Goal: Find specific page/section: Find specific page/section

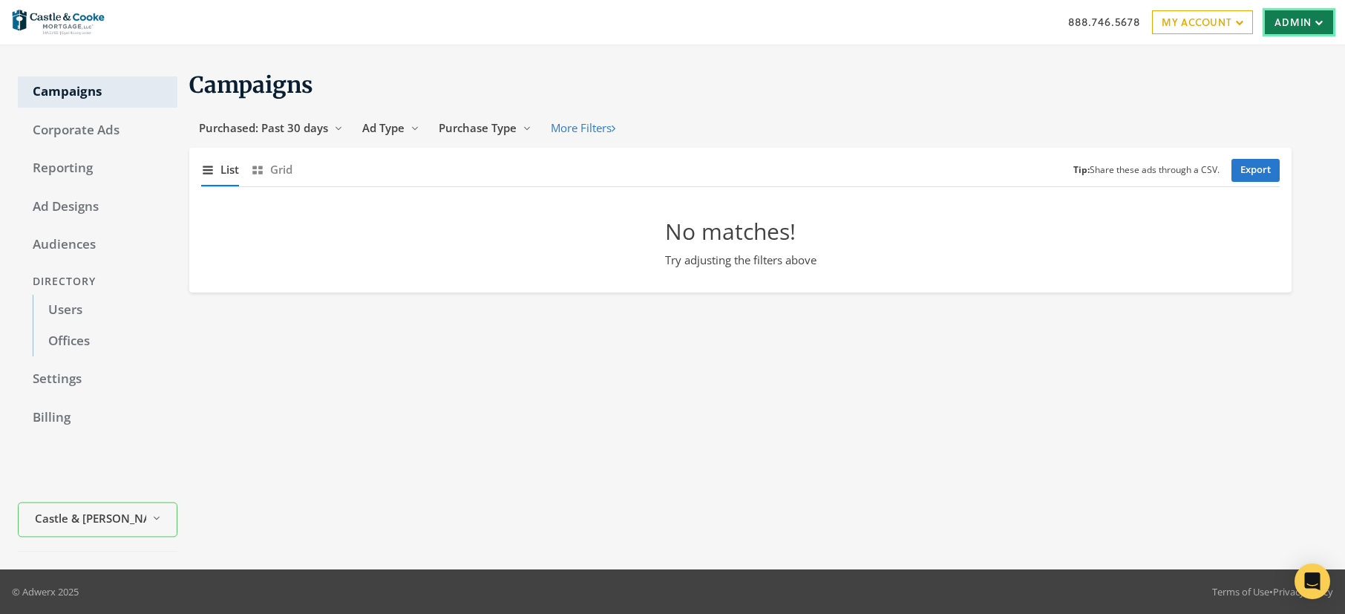
click at [1289, 14] on link "Admin" at bounding box center [1299, 22] width 68 height 24
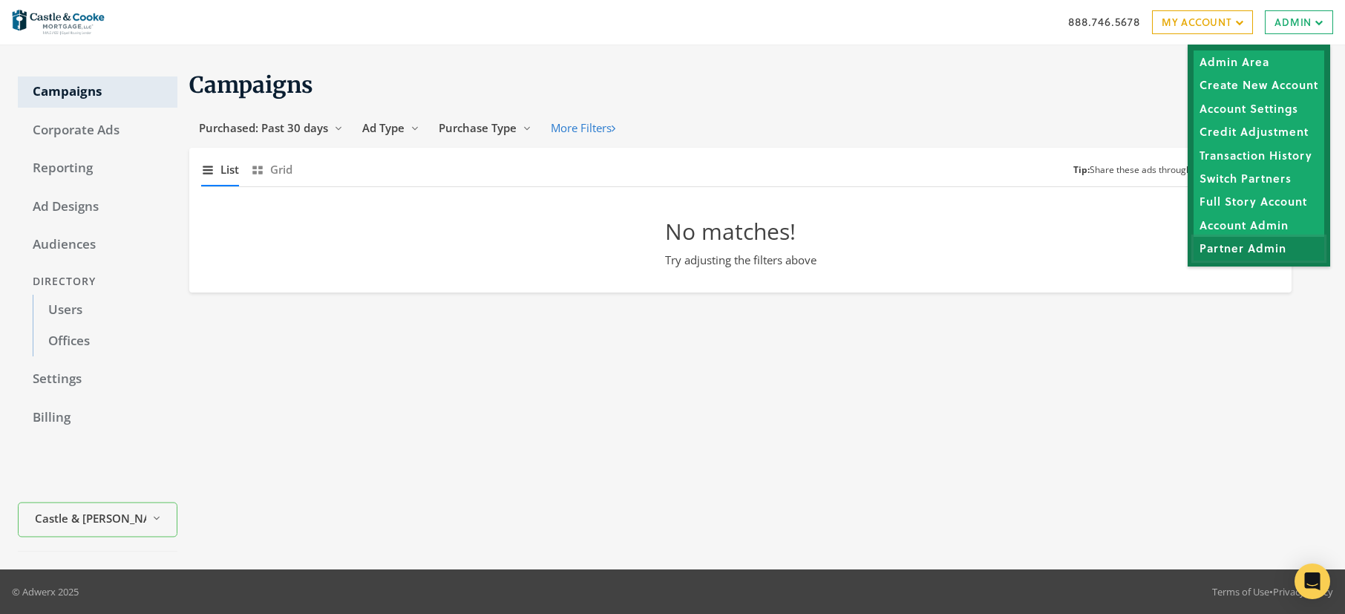
click at [1241, 257] on link "Partner Admin" at bounding box center [1259, 248] width 131 height 23
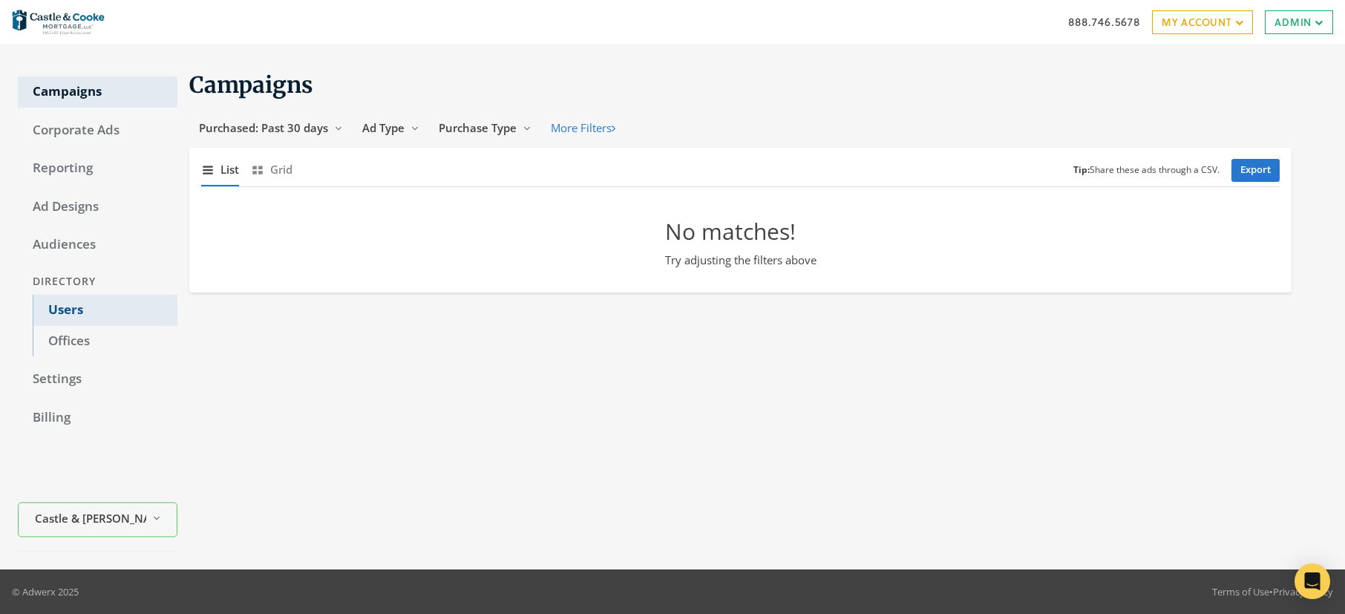
click at [77, 310] on link "Users" at bounding box center [105, 310] width 145 height 31
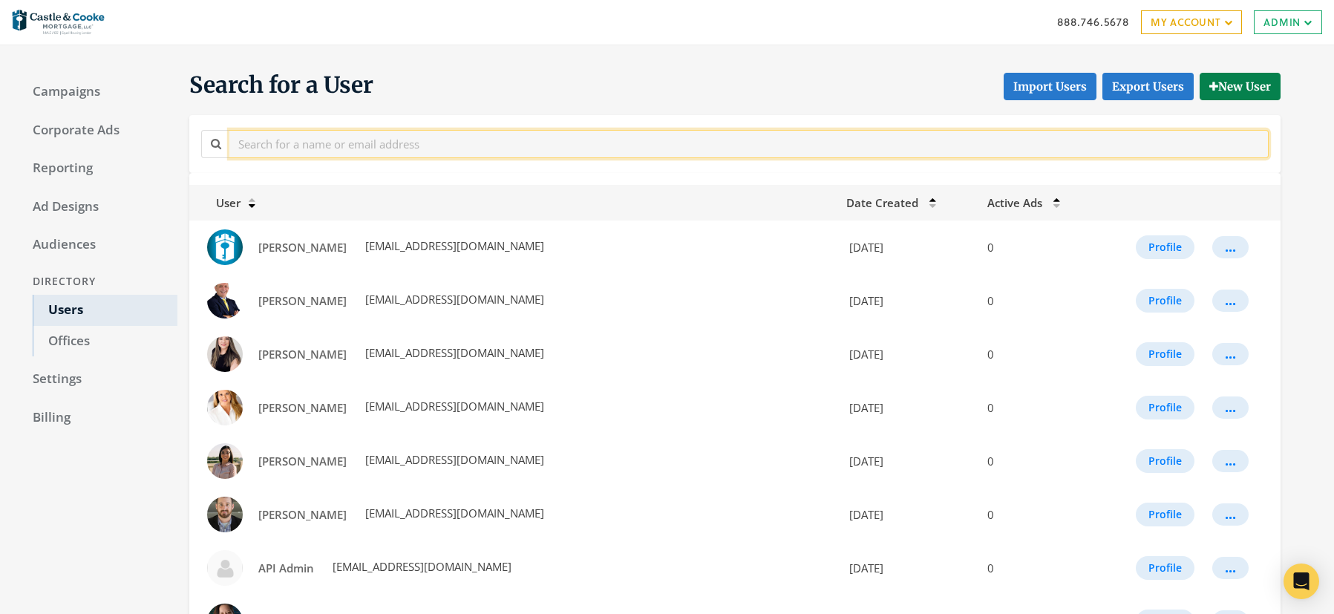
click at [406, 145] on input "text" at bounding box center [749, 143] width 1040 height 27
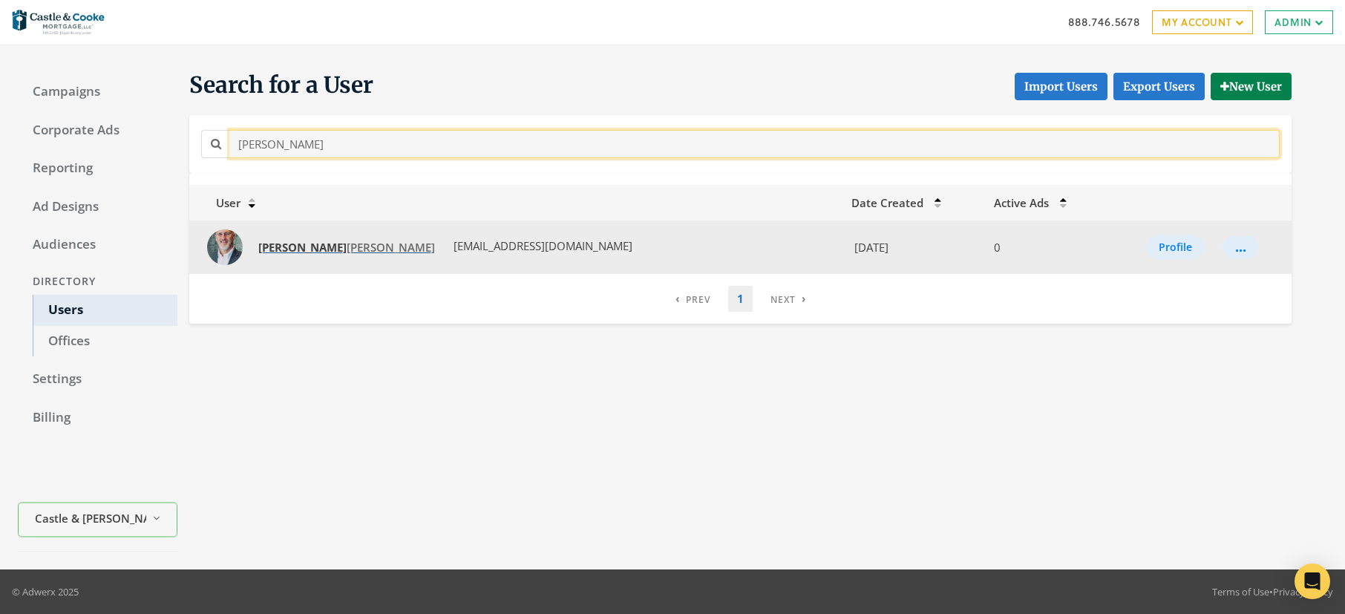
type input "todd"
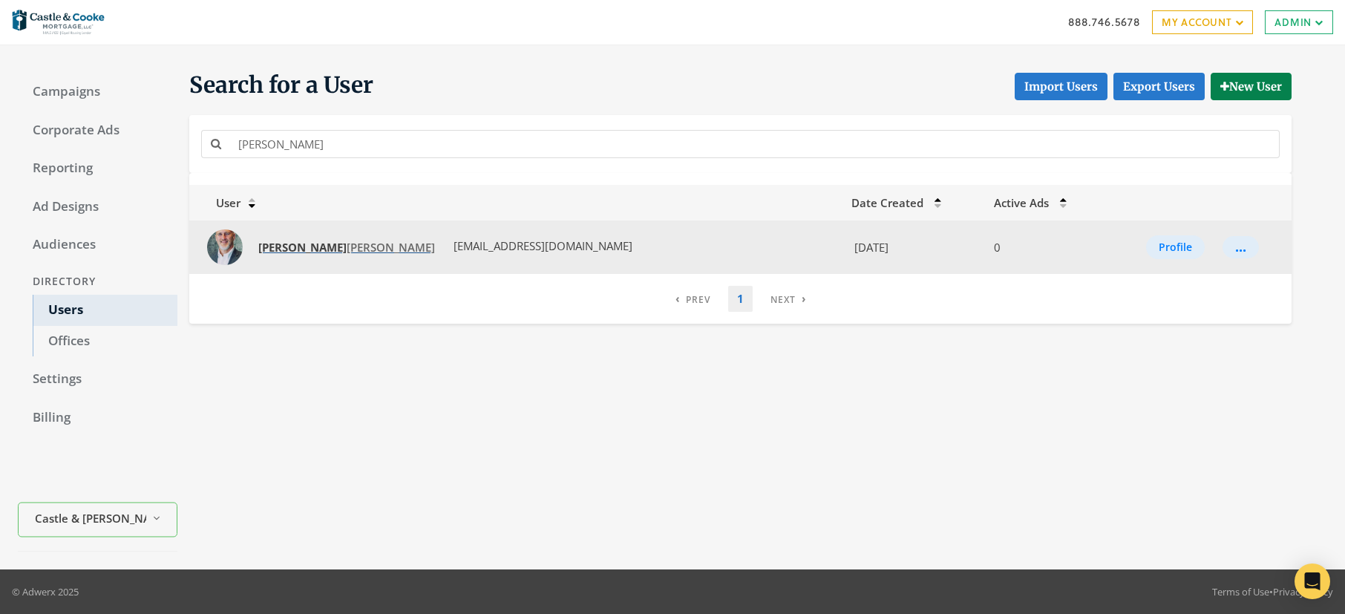
click at [286, 251] on span "Todd Lawler" at bounding box center [346, 247] width 177 height 15
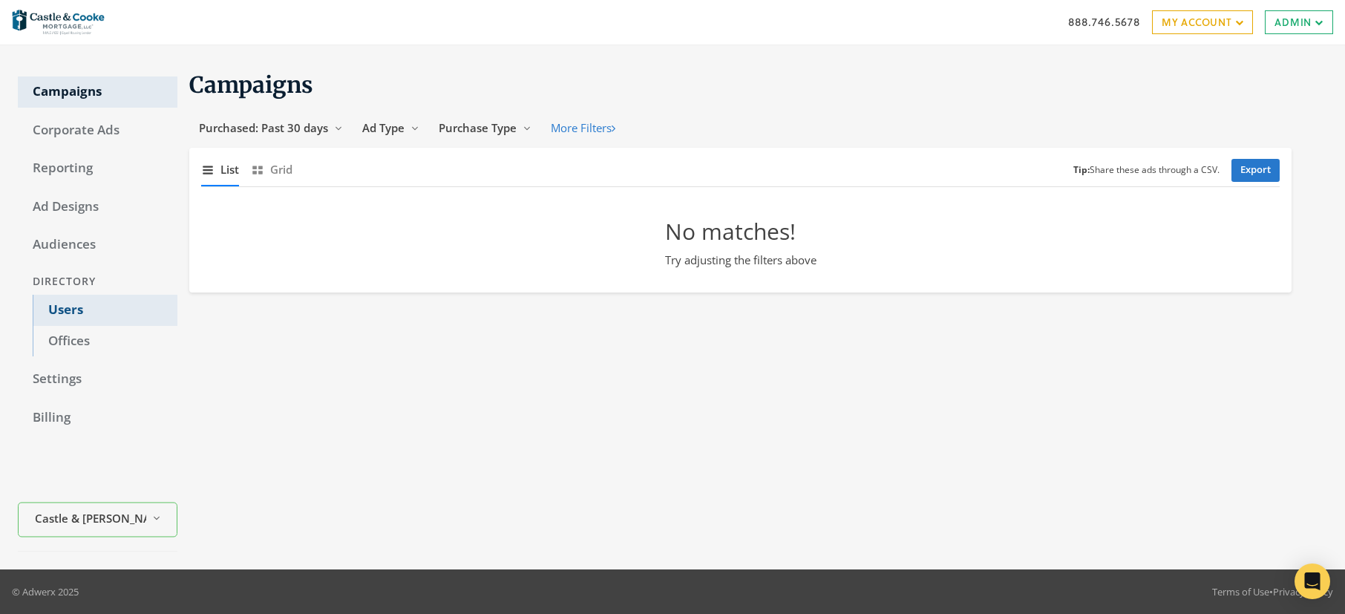
click at [60, 312] on link "Users" at bounding box center [105, 310] width 145 height 31
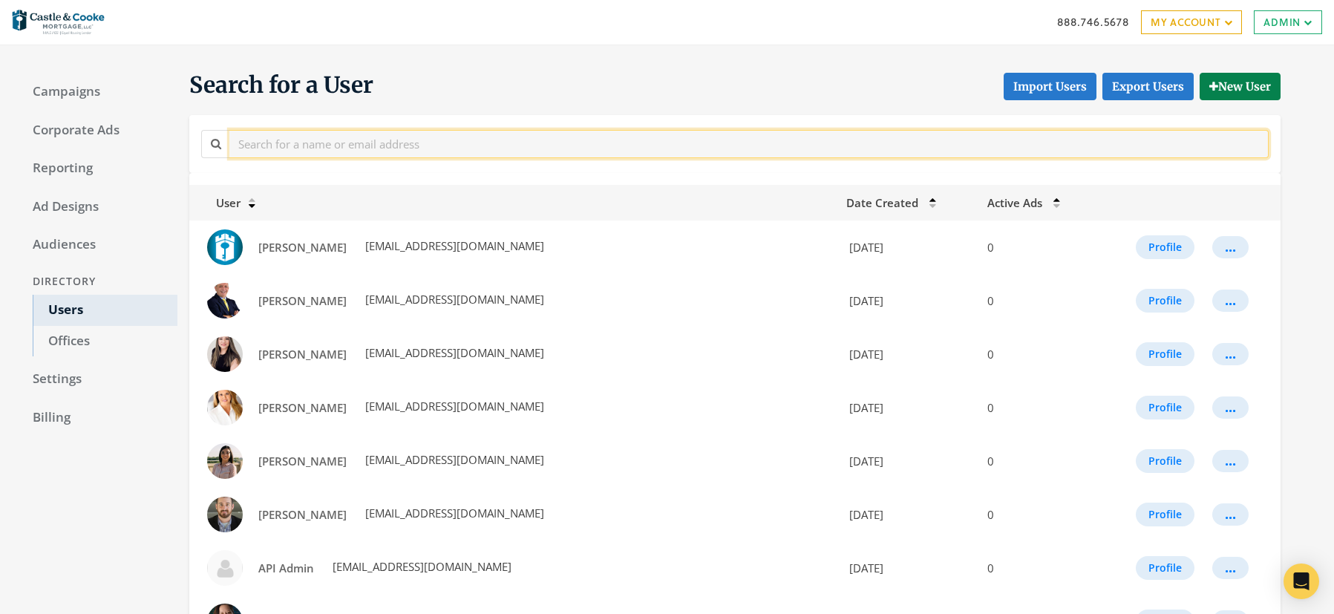
click at [428, 151] on input "text" at bounding box center [749, 143] width 1040 height 27
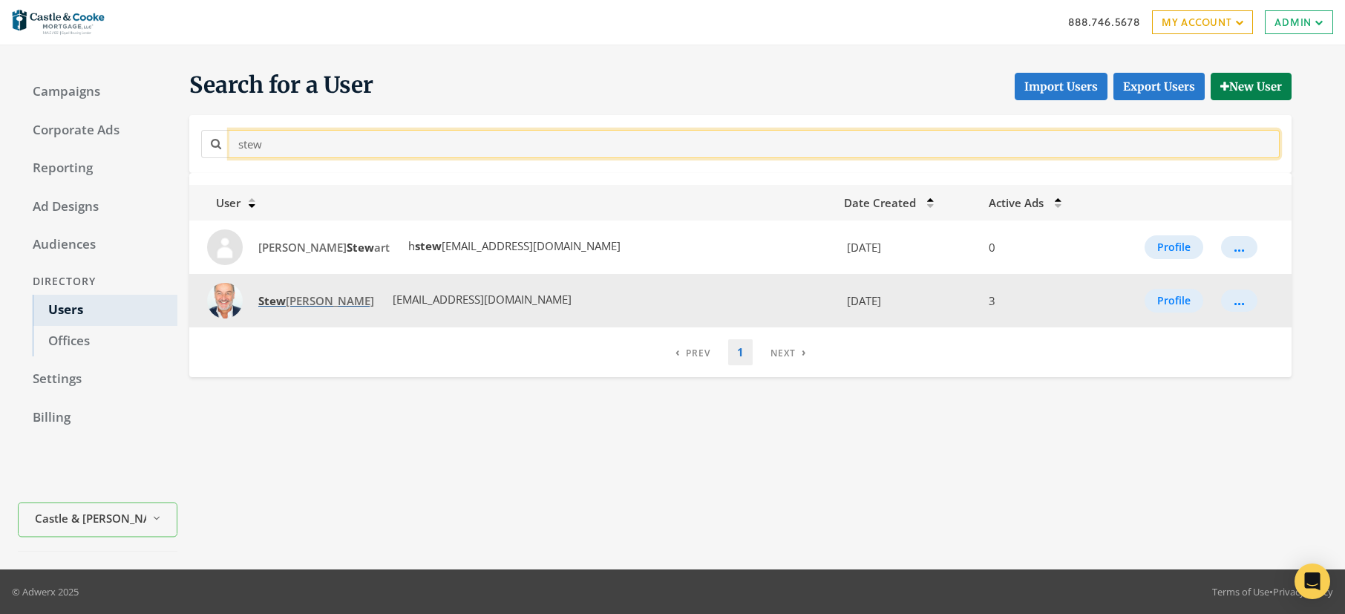
type input "stew"
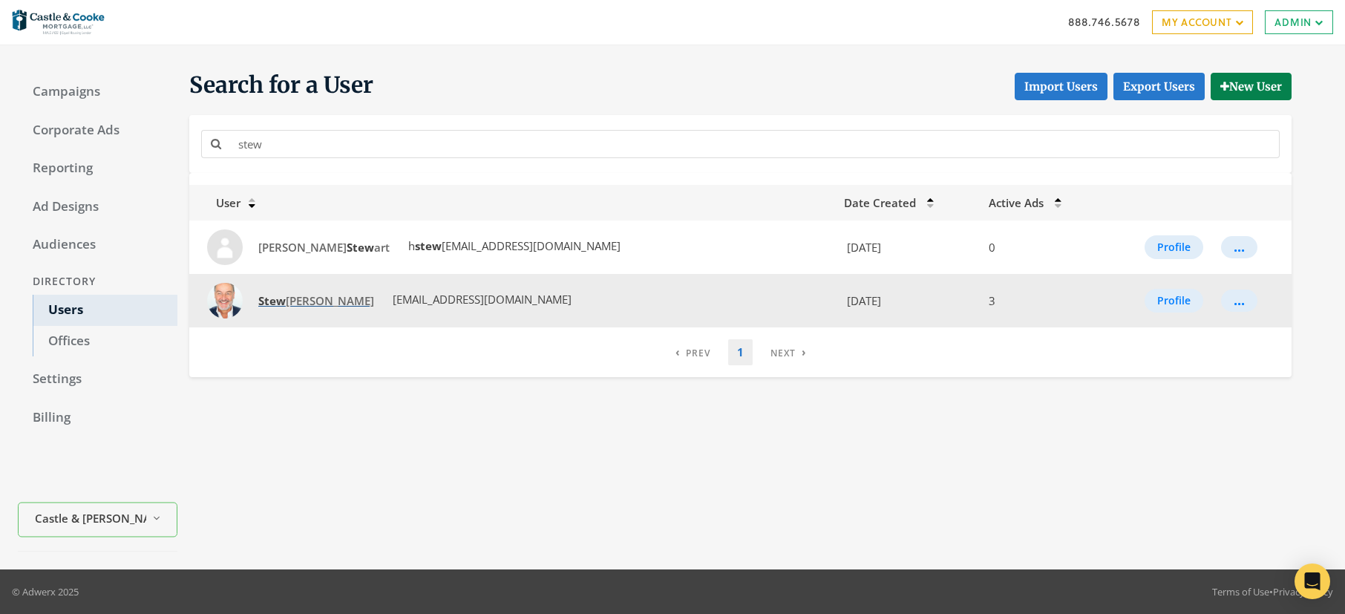
click at [297, 304] on span "Stew art [PERSON_NAME]" at bounding box center [316, 300] width 116 height 15
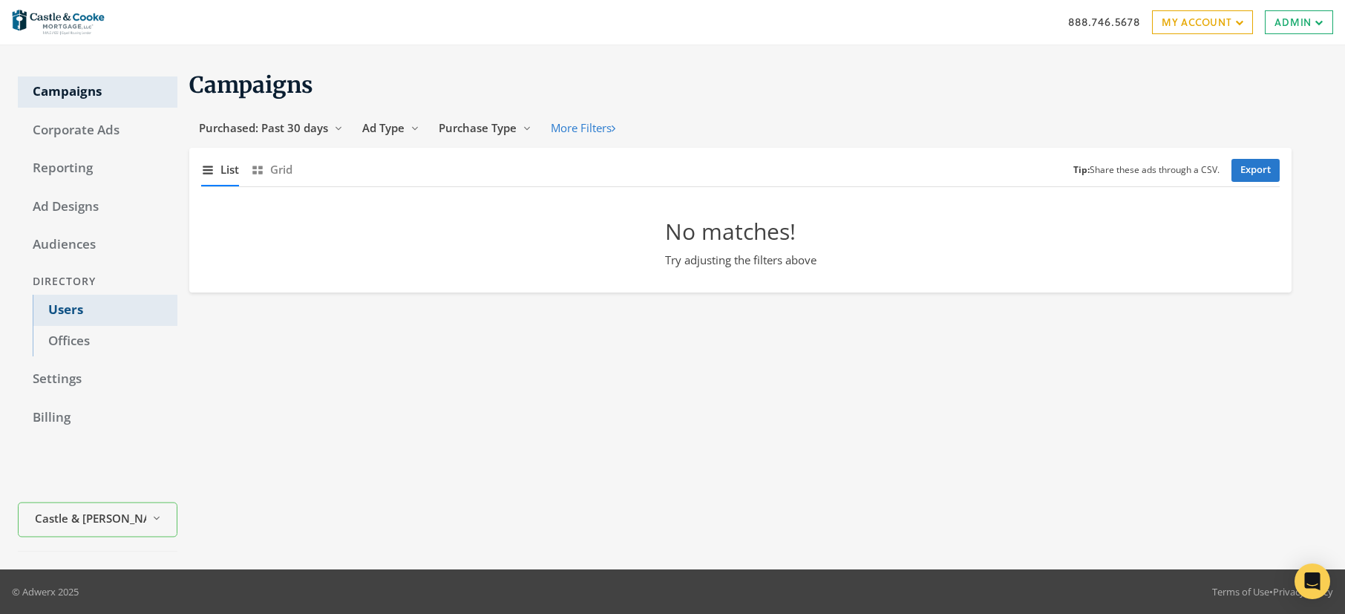
click at [60, 314] on link "Users" at bounding box center [105, 310] width 145 height 31
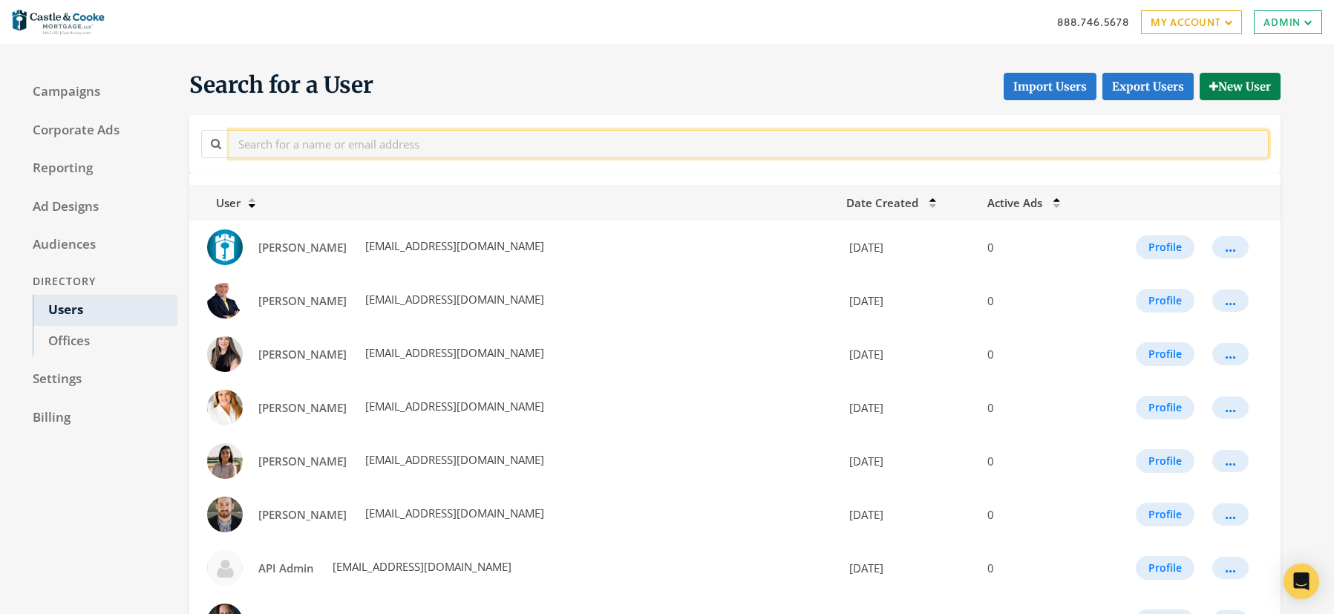
click at [330, 150] on input "text" at bounding box center [749, 143] width 1040 height 27
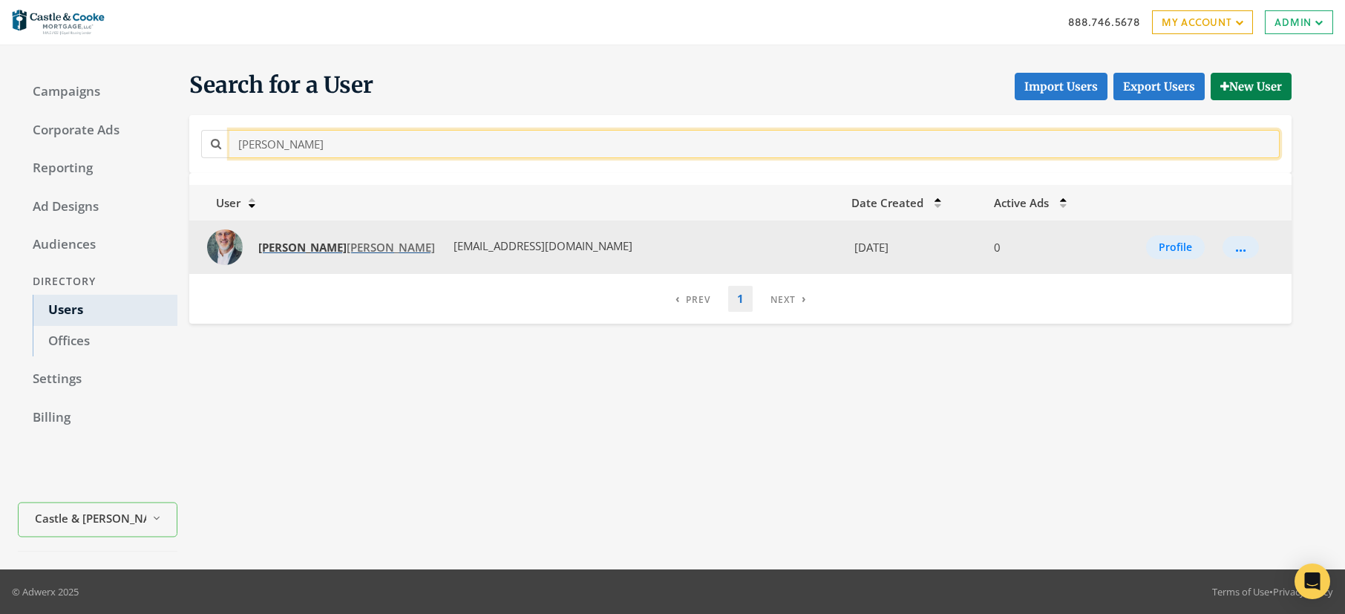
type input "todd"
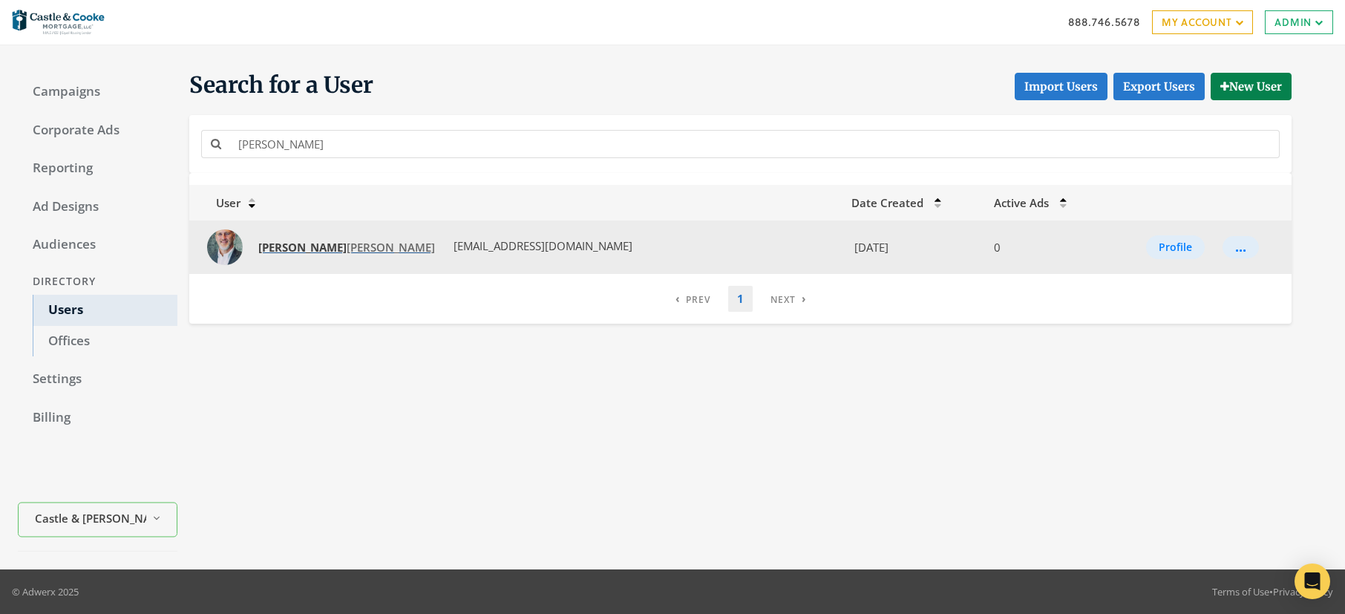
click at [284, 247] on strong "Todd" at bounding box center [302, 247] width 88 height 15
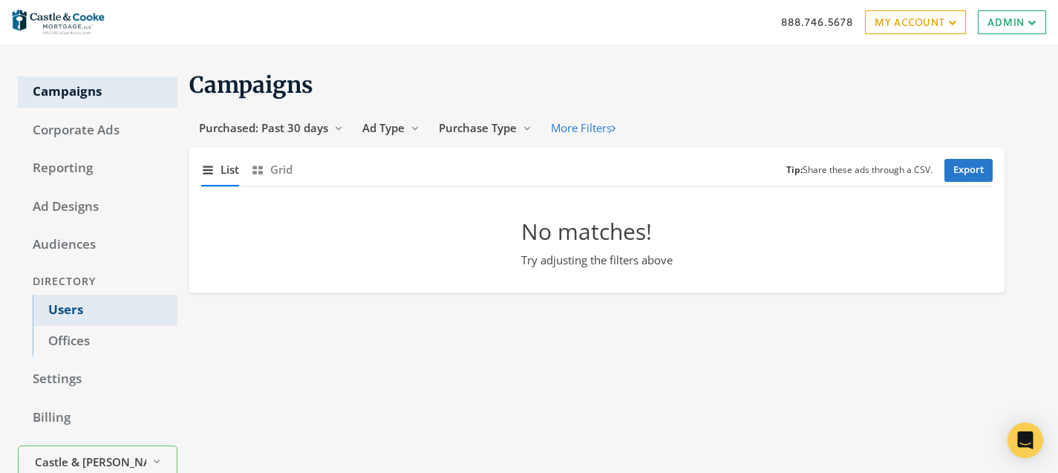
click at [63, 311] on link "Users" at bounding box center [105, 310] width 145 height 31
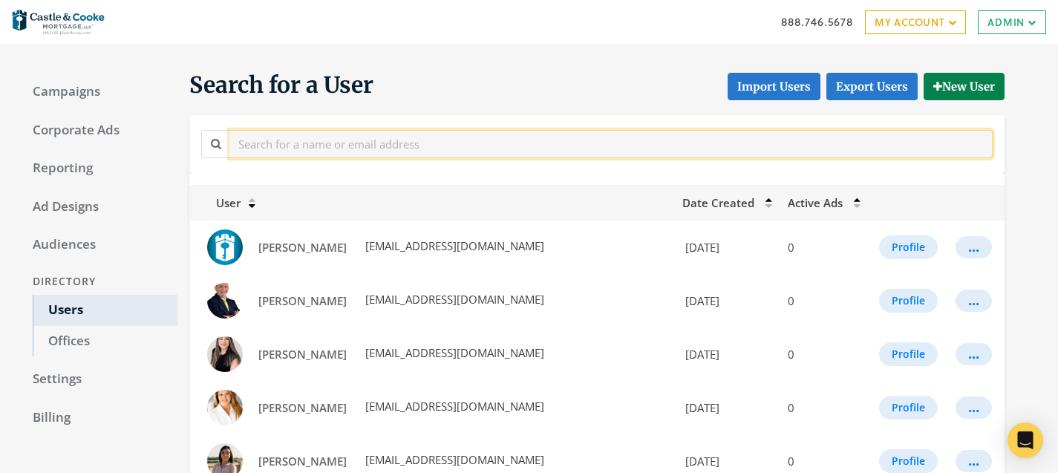
click at [383, 140] on input "text" at bounding box center [610, 143] width 763 height 27
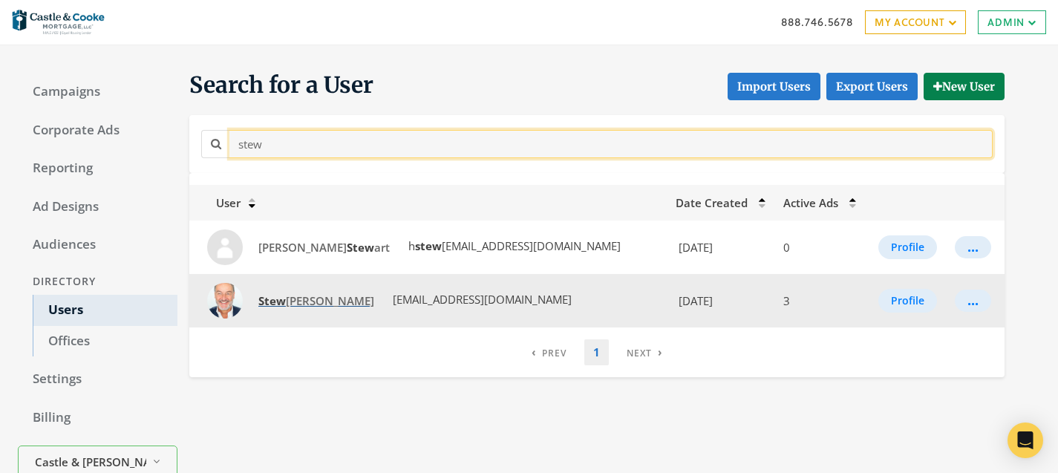
type input "stew"
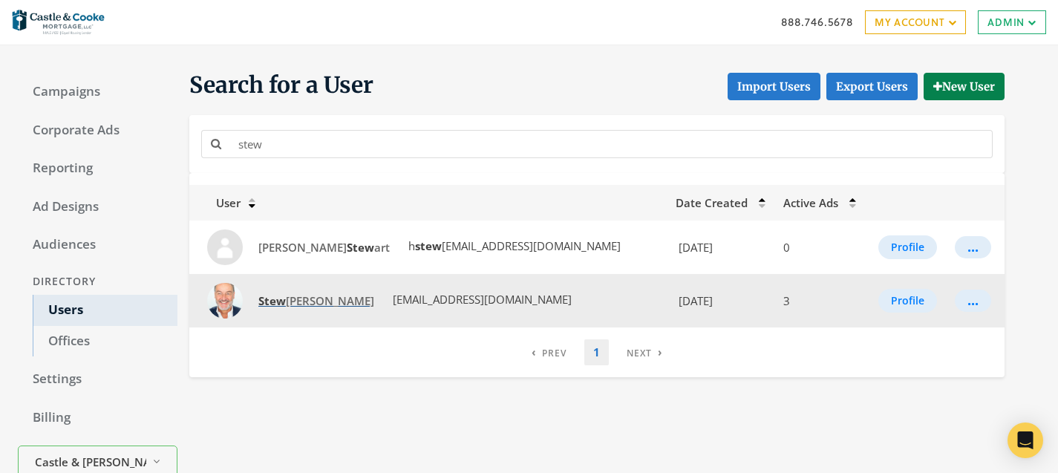
click at [294, 300] on span "Stew art [PERSON_NAME]" at bounding box center [316, 300] width 116 height 15
